Goal: Transaction & Acquisition: Purchase product/service

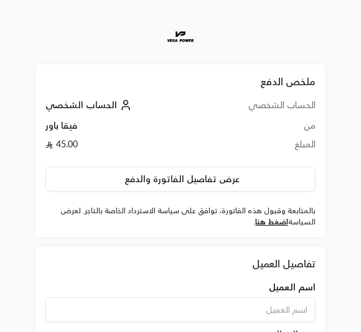
click at [259, 176] on button "عرض تفاصيل الفاتورة والدفع" at bounding box center [180, 179] width 270 height 25
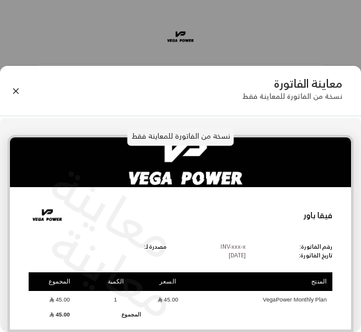
click at [16, 93] on button "Close" at bounding box center [15, 91] width 13 height 13
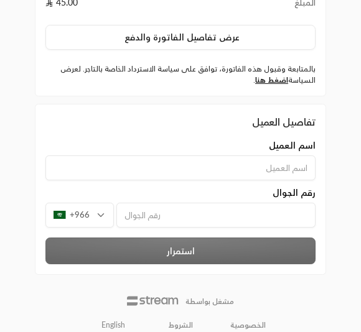
scroll to position [154, 0]
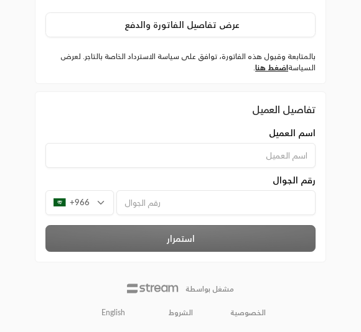
click at [304, 152] on input at bounding box center [180, 155] width 270 height 25
type input "Zainab"
click at [273, 204] on input "tel" at bounding box center [215, 203] width 199 height 25
type input "5"
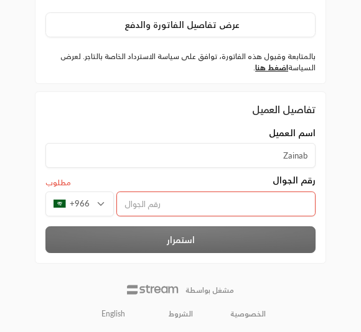
type input "0"
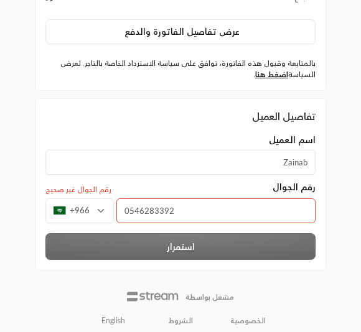
scroll to position [143, 0]
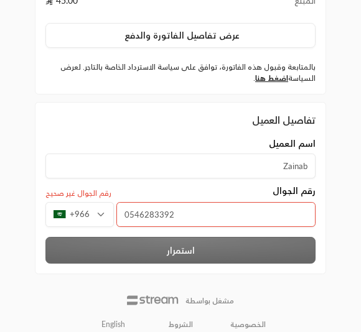
type input "546283392"
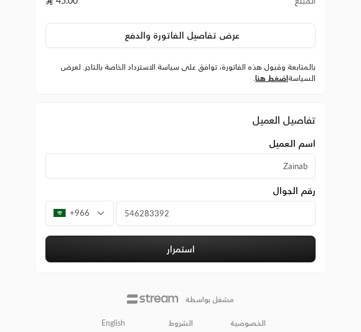
click at [237, 245] on button "استمرار" at bounding box center [180, 249] width 270 height 27
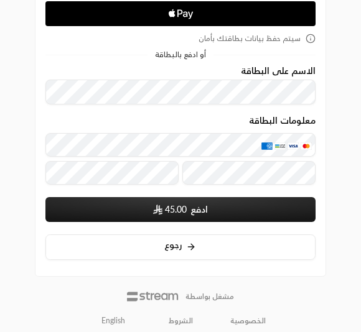
scroll to position [260, 0]
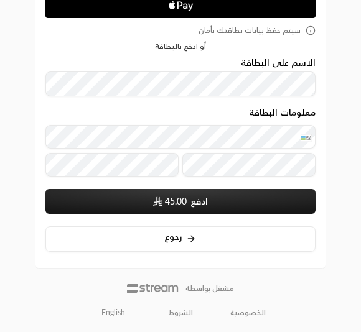
click at [230, 198] on button "ادفع 45.00" at bounding box center [180, 201] width 270 height 25
